Goal: Information Seeking & Learning: Learn about a topic

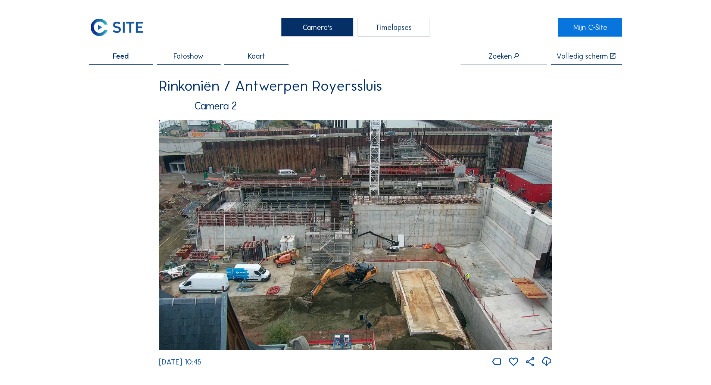
click at [250, 223] on img at bounding box center [355, 235] width 393 height 231
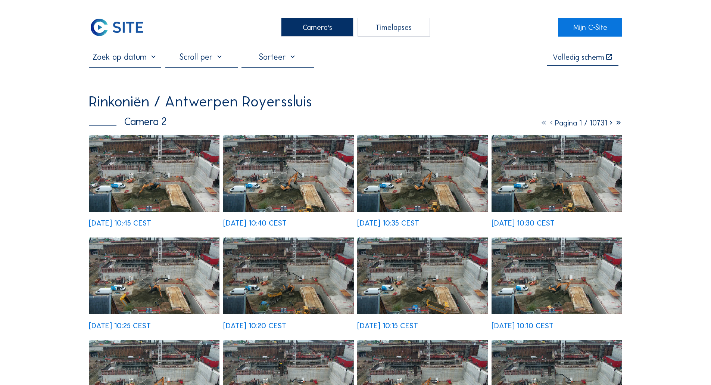
click at [139, 189] on img at bounding box center [154, 173] width 131 height 76
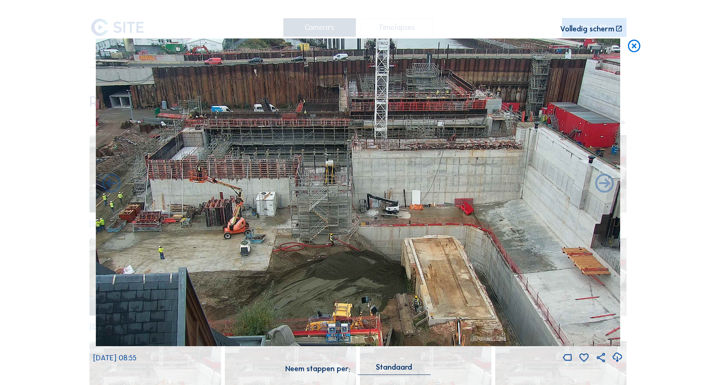
click at [635, 48] on icon at bounding box center [634, 46] width 15 height 16
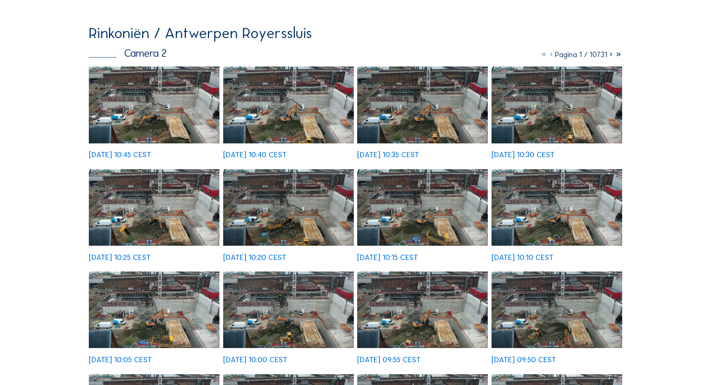
scroll to position [37, 0]
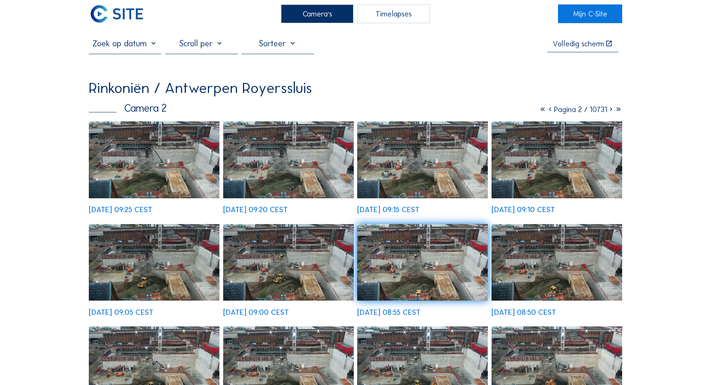
scroll to position [0, 0]
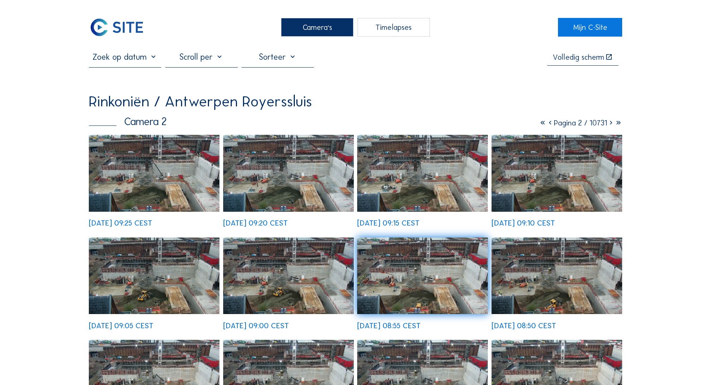
click at [118, 28] on img at bounding box center [117, 27] width 56 height 19
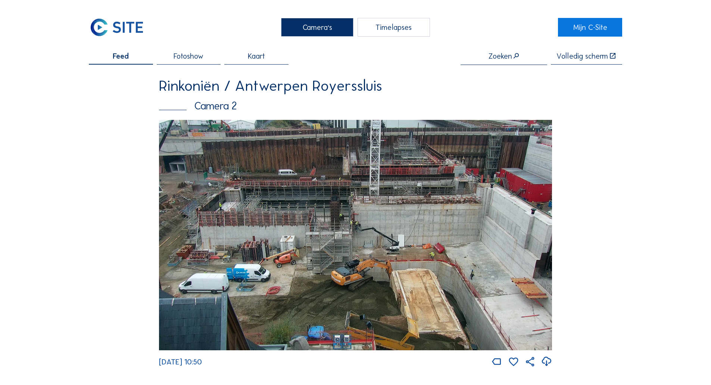
click at [112, 22] on img at bounding box center [117, 27] width 56 height 19
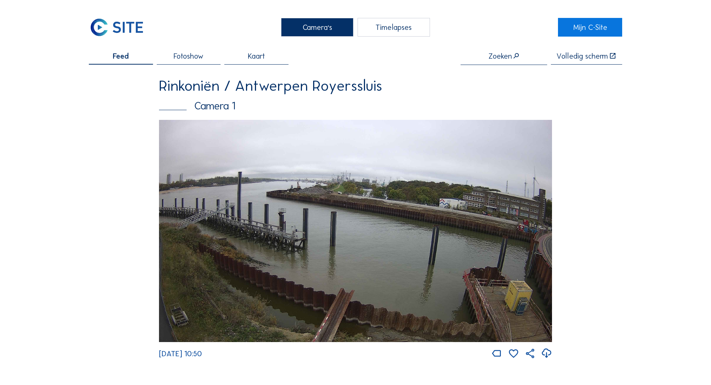
click at [410, 187] on img at bounding box center [355, 231] width 393 height 222
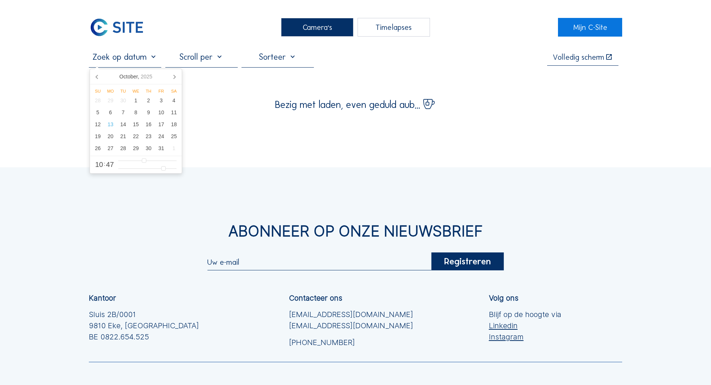
click at [148, 62] on input "text" at bounding box center [125, 57] width 72 height 10
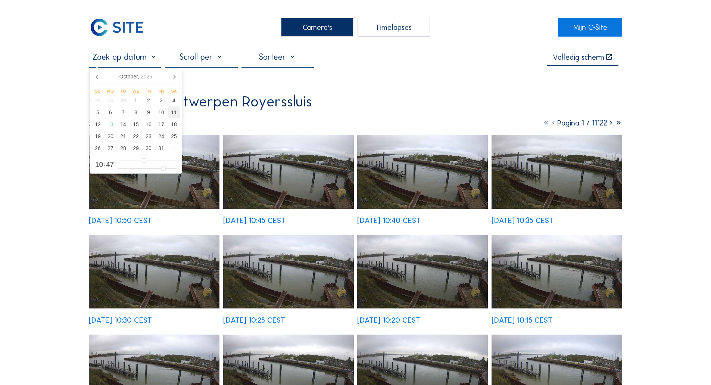
click at [175, 117] on div "11" at bounding box center [174, 112] width 13 height 12
type input "[DATE] 05:47"
type input "5"
type input "[DATE] 06:47"
type input "6"
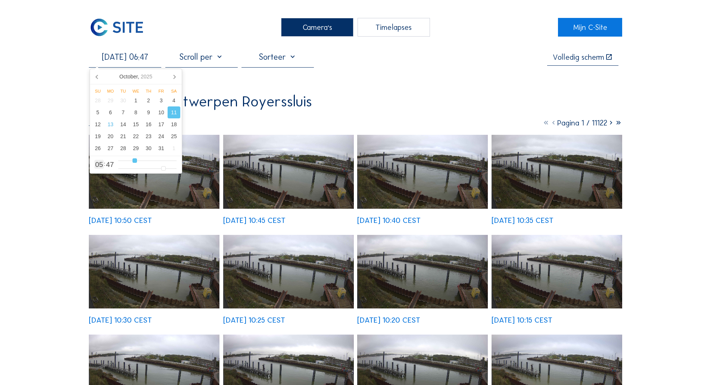
type input "[DATE] 07:47"
type input "7"
type input "[DATE] 08:47"
type input "8"
type input "[DATE] 09:47"
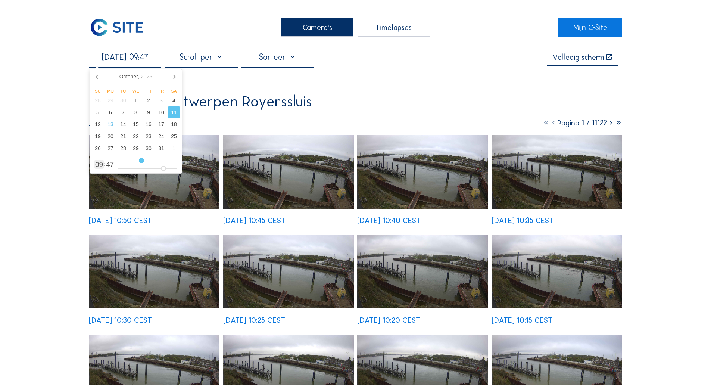
drag, startPoint x: 132, startPoint y: 160, endPoint x: 142, endPoint y: 163, distance: 10.5
type input "9"
click at [142, 163] on input "range" at bounding box center [147, 160] width 58 height 6
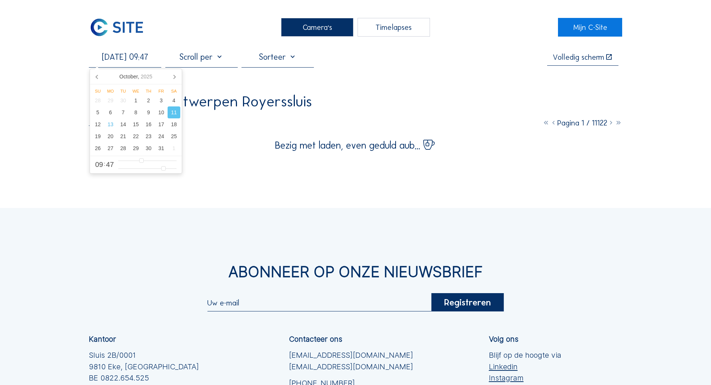
click at [59, 156] on div "Camera's Timelapses Mijn C-Site [DATE] 09:47 Volledig scherm Rinkoniën / Antwer…" at bounding box center [355, 256] width 711 height 512
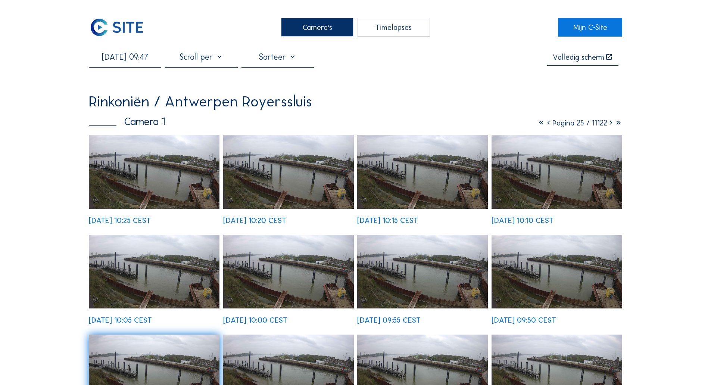
click at [168, 178] on img at bounding box center [154, 172] width 131 height 74
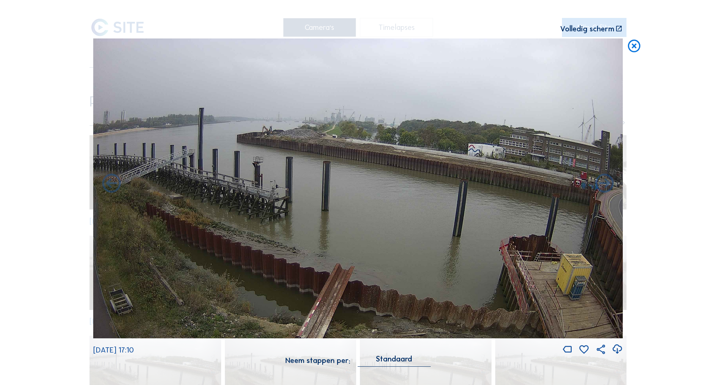
drag, startPoint x: 634, startPoint y: 48, endPoint x: 631, endPoint y: 62, distance: 13.6
click at [633, 57] on div "Scroll om door de tijd te reizen | Druk op de 'Alt'-knop + scroll om te Zoomen …" at bounding box center [358, 192] width 716 height 385
click at [704, 83] on div "Scroll om door de tijd te reizen | Druk op de 'Alt'-knop + scroll om te Zoomen …" at bounding box center [358, 192] width 716 height 385
click at [634, 46] on icon at bounding box center [634, 46] width 15 height 16
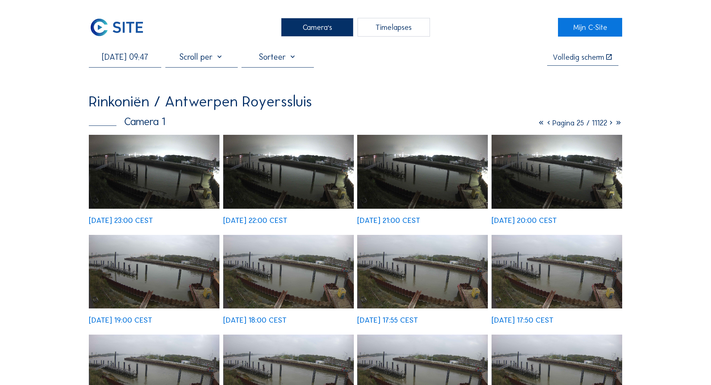
click at [114, 57] on input "[DATE] 09:47" at bounding box center [125, 57] width 72 height 10
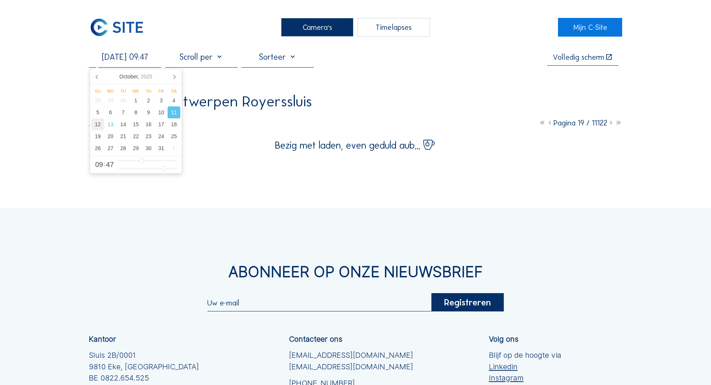
click at [93, 129] on div "12" at bounding box center [97, 124] width 13 height 12
type input "[DATE] 09:47"
click at [57, 128] on div "Camera's Timelapses Mijn C-Site [DATE] 09:47 Volledig scherm Rinkoniën / Antwer…" at bounding box center [355, 256] width 711 height 512
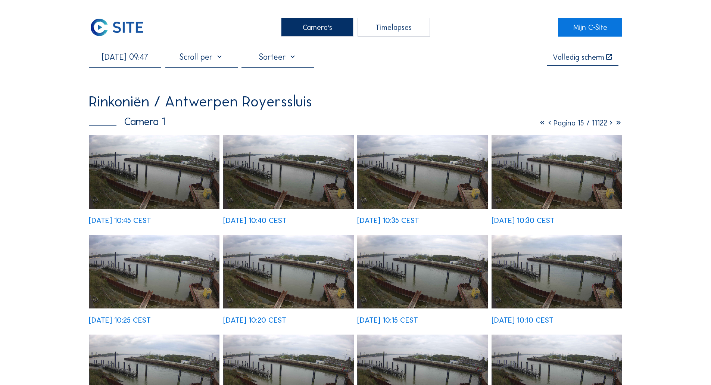
click at [112, 130] on div "Rinkoniën / [GEOGRAPHIC_DATA] Royerssluis Camera 1 Pagina 15 / 11122 [DATE] 10:…" at bounding box center [355, 308] width 533 height 429
click at [125, 173] on img at bounding box center [154, 172] width 131 height 74
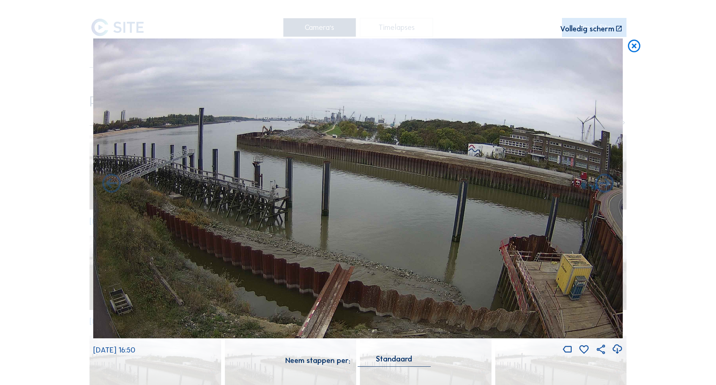
click at [636, 53] on icon at bounding box center [634, 46] width 15 height 16
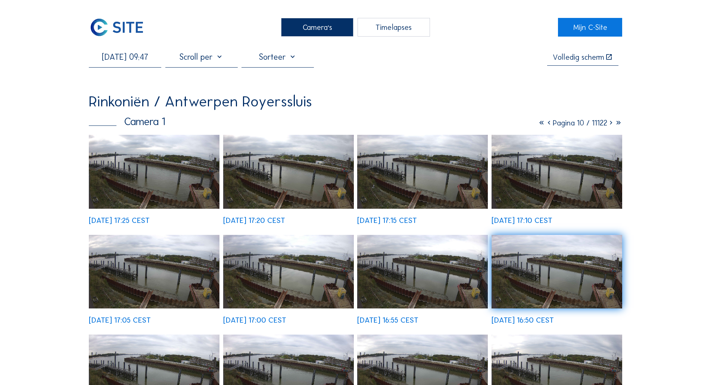
click at [123, 59] on input "[DATE] 09:47" at bounding box center [125, 57] width 72 height 10
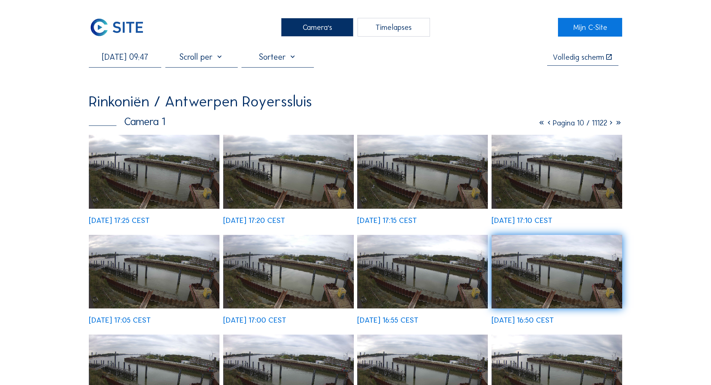
click at [91, 35] on img at bounding box center [117, 27] width 56 height 19
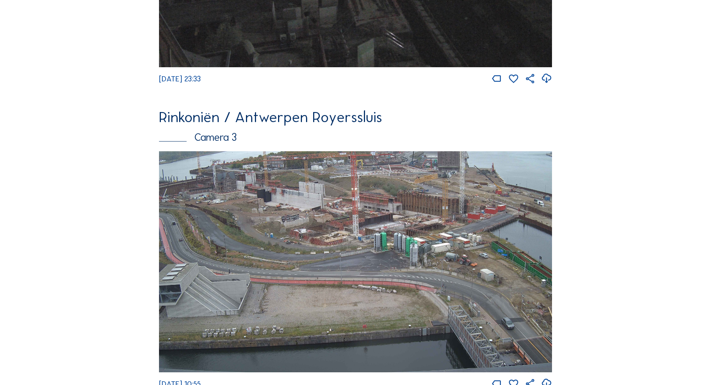
scroll to position [905, 0]
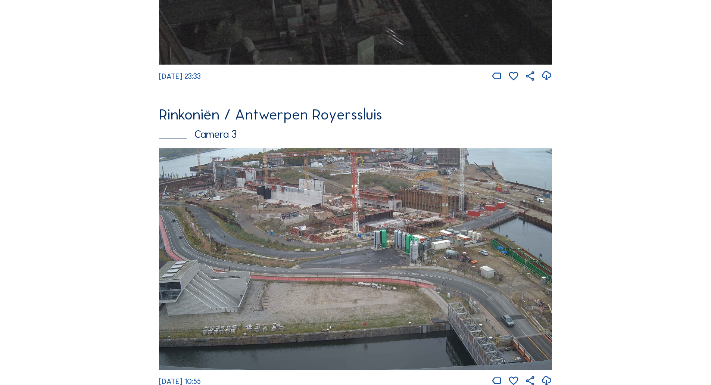
click at [351, 207] on img at bounding box center [355, 258] width 393 height 221
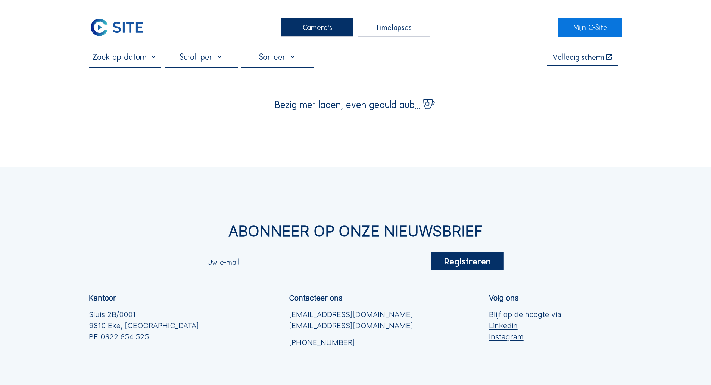
click at [127, 58] on input "text" at bounding box center [125, 57] width 72 height 10
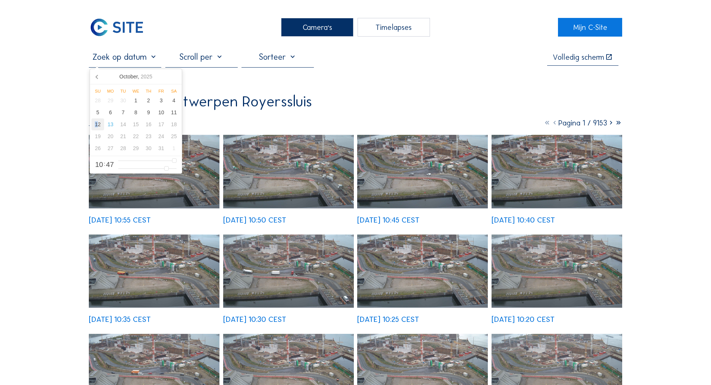
drag, startPoint x: 96, startPoint y: 131, endPoint x: 100, endPoint y: 130, distance: 3.8
click at [100, 130] on div "12" at bounding box center [97, 124] width 13 height 12
type input "[DATE] 10:47"
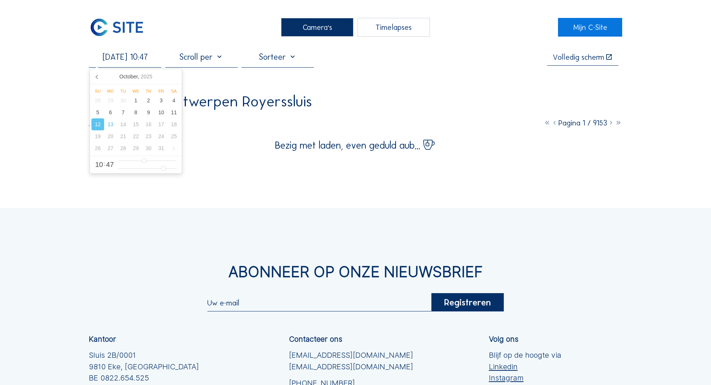
click at [34, 157] on div "Camera's Timelapses Mijn C-Site [DATE] 10:47 Volledig scherm Rinkoniën / Antwer…" at bounding box center [355, 256] width 711 height 512
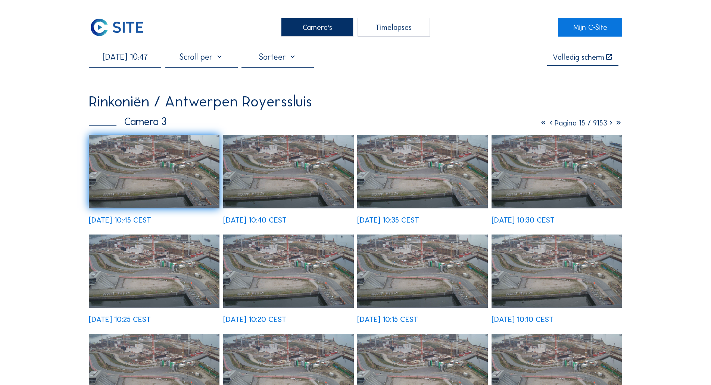
click at [147, 160] on img at bounding box center [154, 171] width 131 height 73
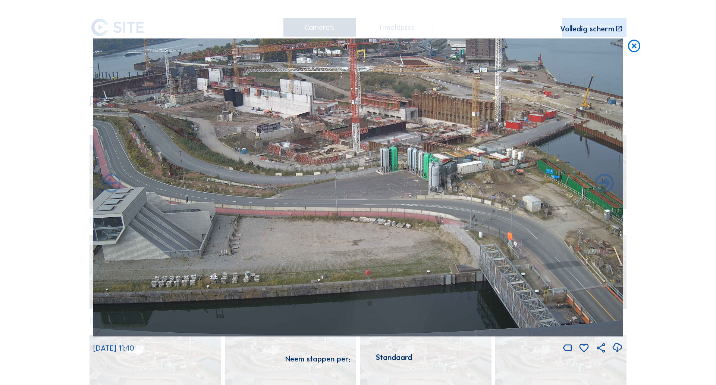
click at [588, 154] on img at bounding box center [358, 187] width 530 height 298
click at [634, 49] on icon at bounding box center [634, 46] width 15 height 16
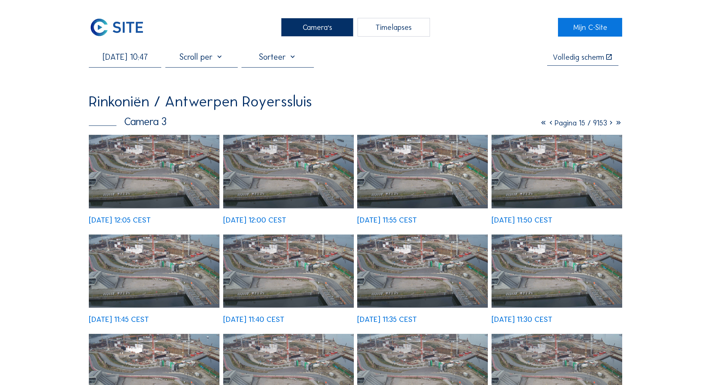
click at [97, 27] on img at bounding box center [117, 27] width 56 height 19
